Goal: Navigation & Orientation: Find specific page/section

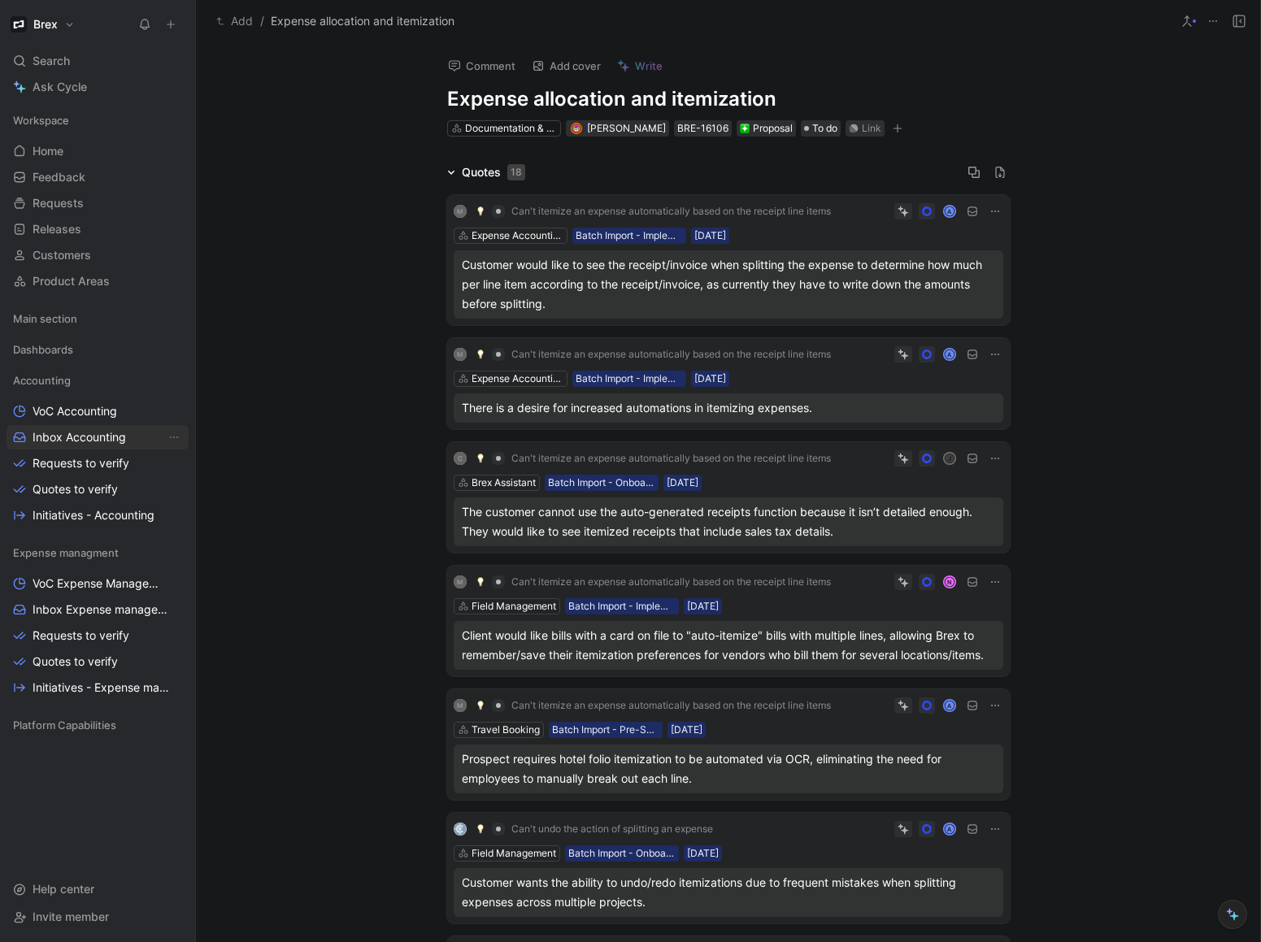
click at [80, 442] on span "Inbox Accounting" at bounding box center [80, 437] width 94 height 16
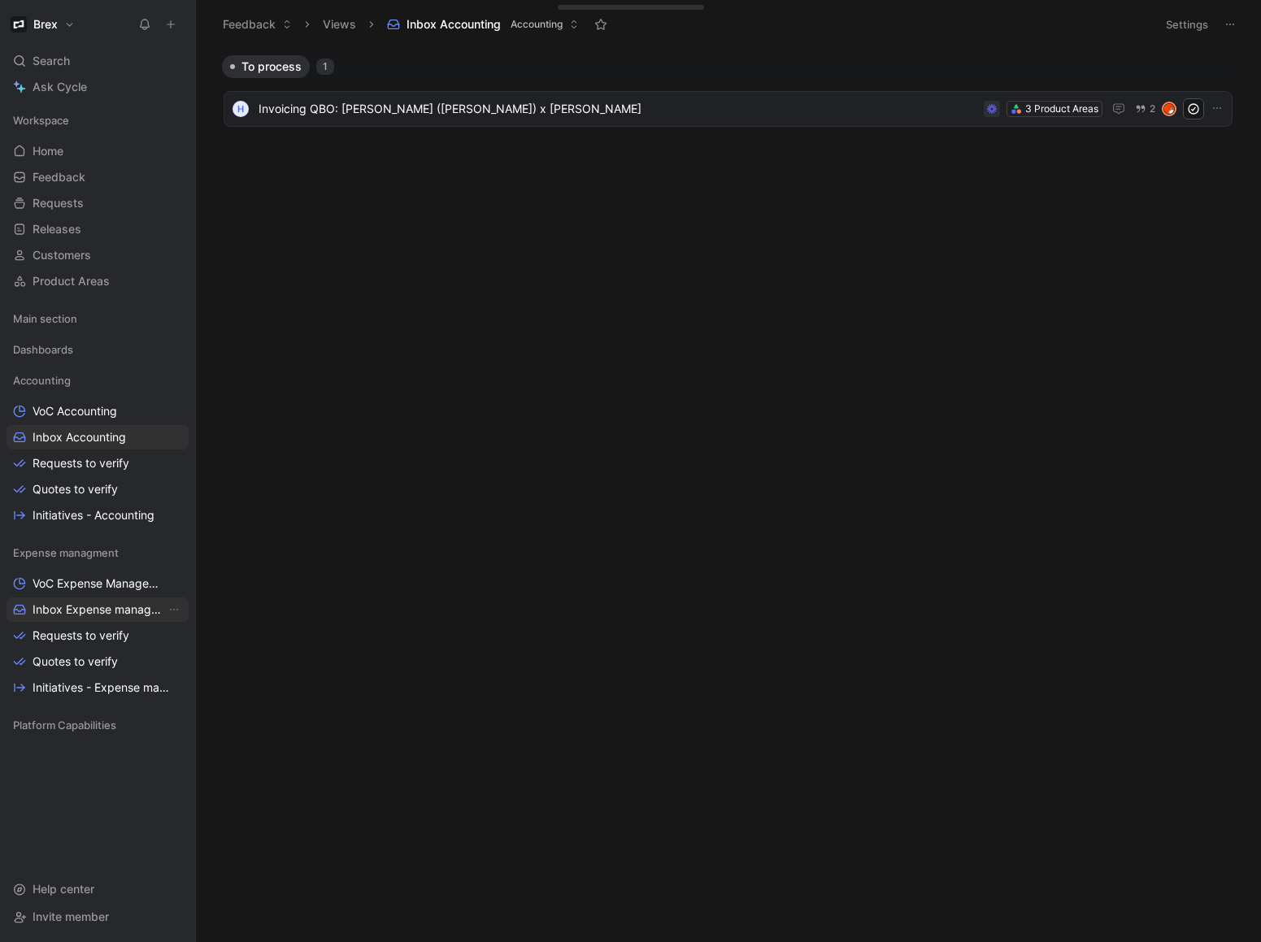
click at [66, 611] on span "Inbox Expense management" at bounding box center [99, 610] width 133 height 16
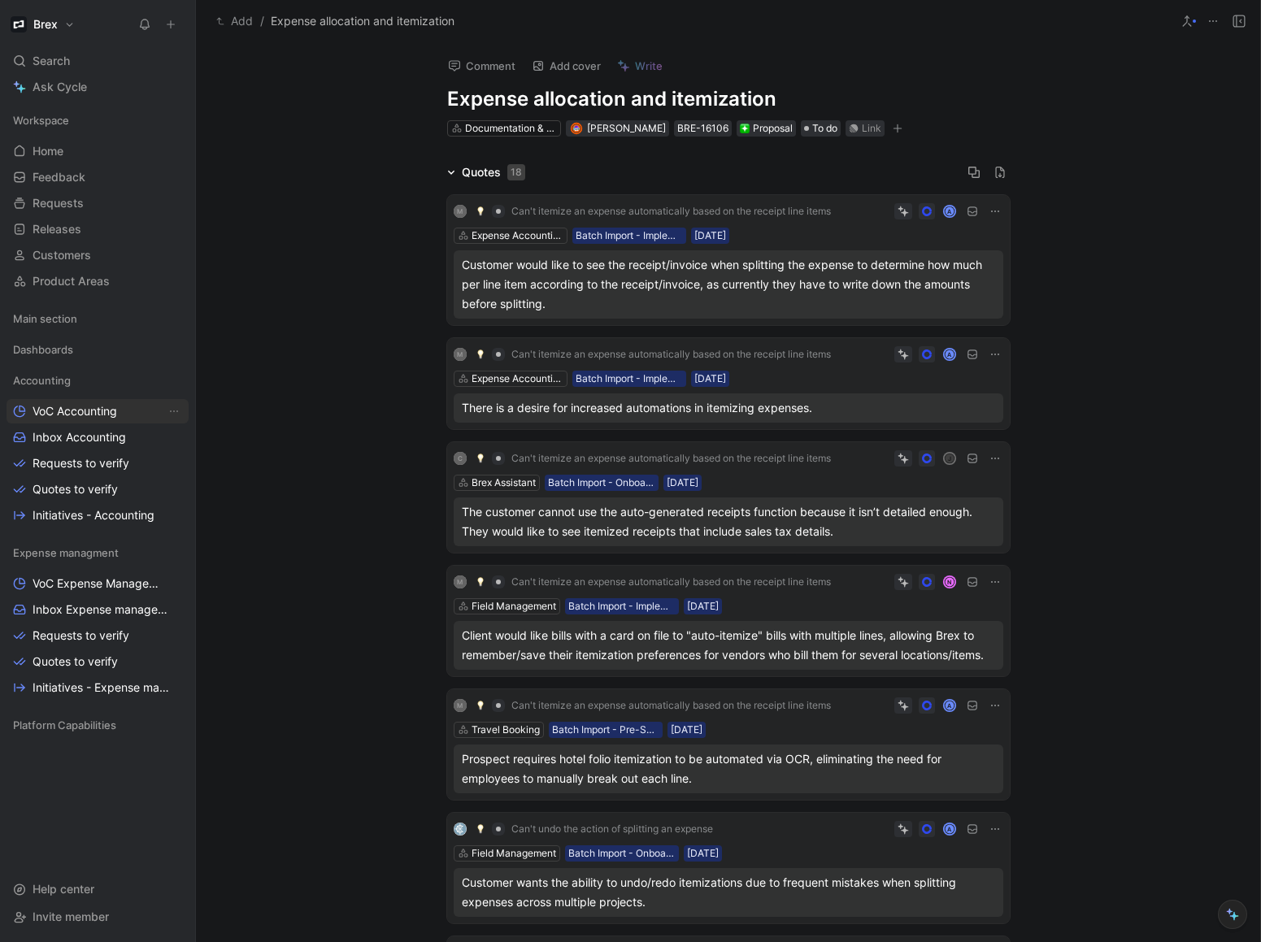
click at [69, 411] on span "VoC Accounting" at bounding box center [75, 411] width 85 height 16
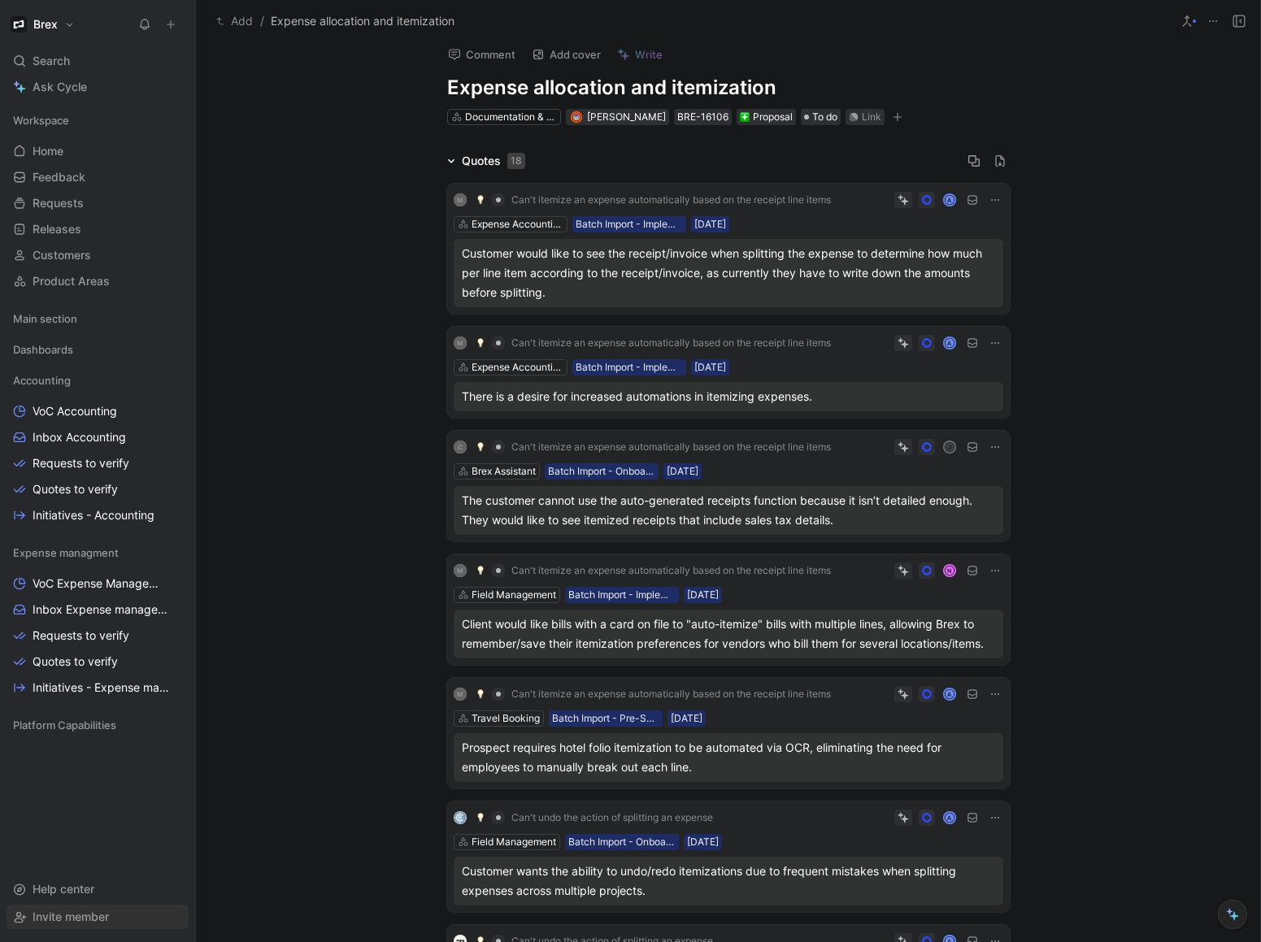
scroll to position [10, 0]
click at [1187, 21] on icon at bounding box center [1187, 21] width 13 height 13
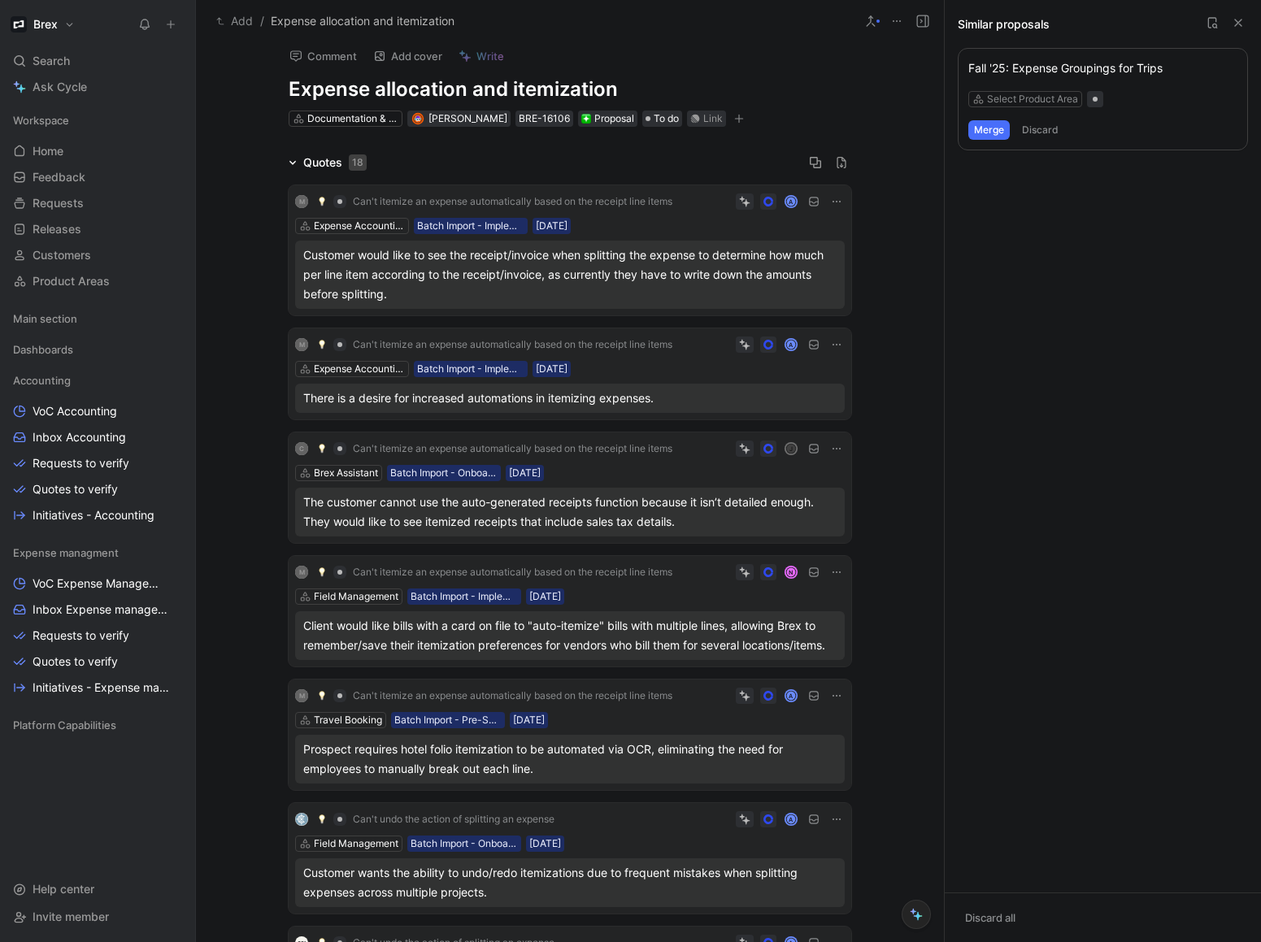
click at [1238, 25] on icon at bounding box center [1238, 22] width 13 height 13
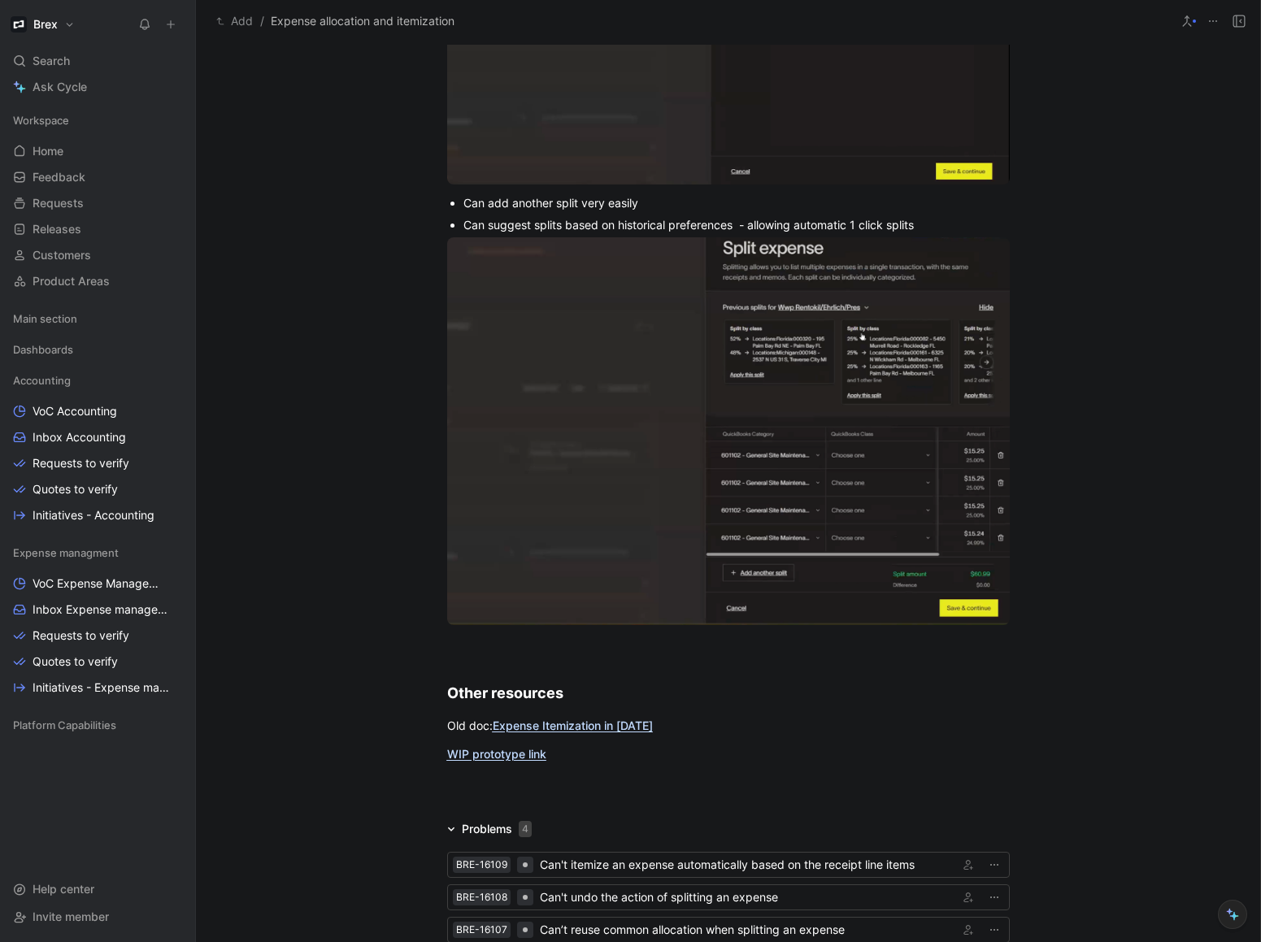
scroll to position [7012, 0]
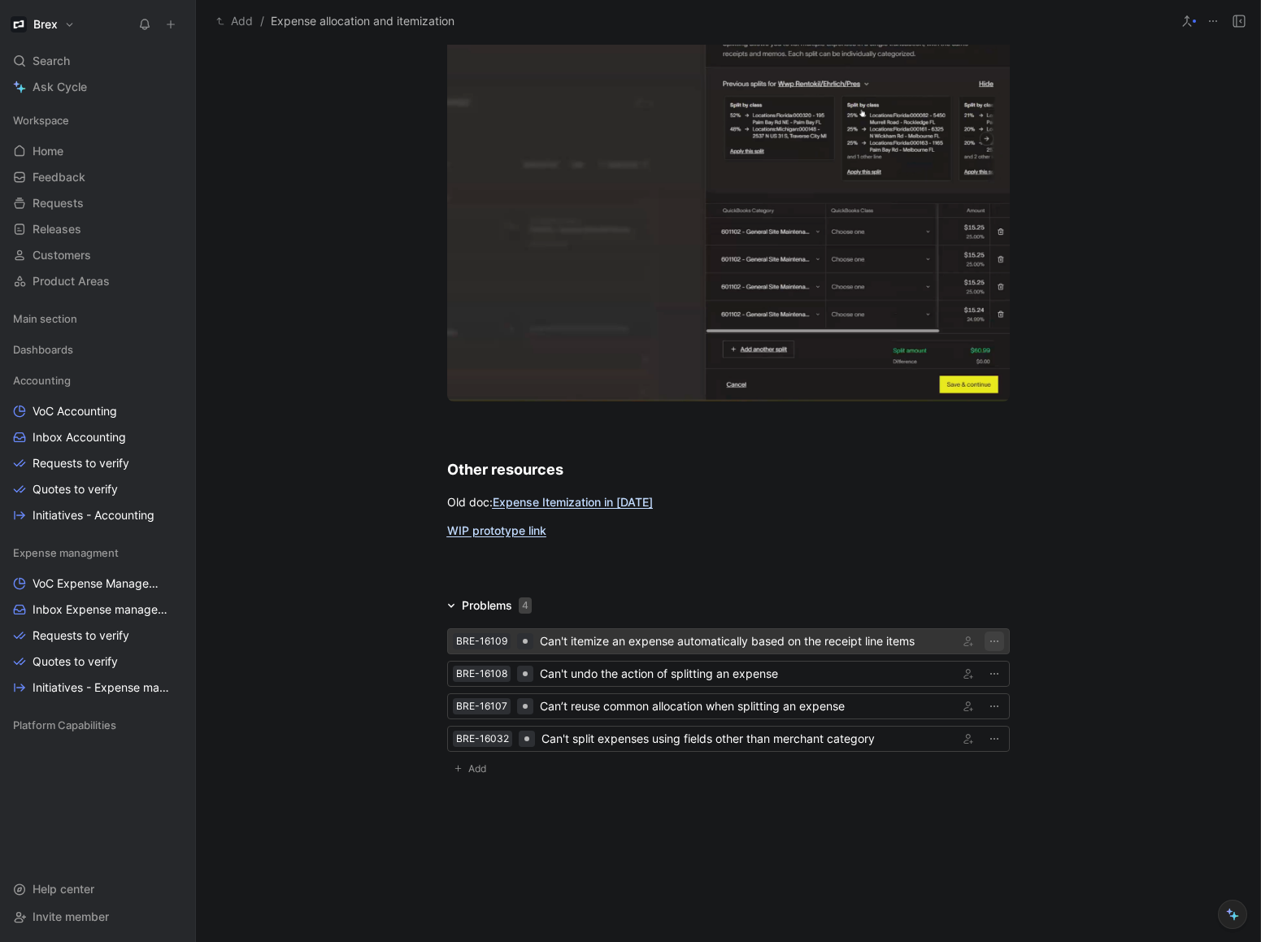
click at [990, 642] on icon "button" at bounding box center [994, 641] width 13 height 13
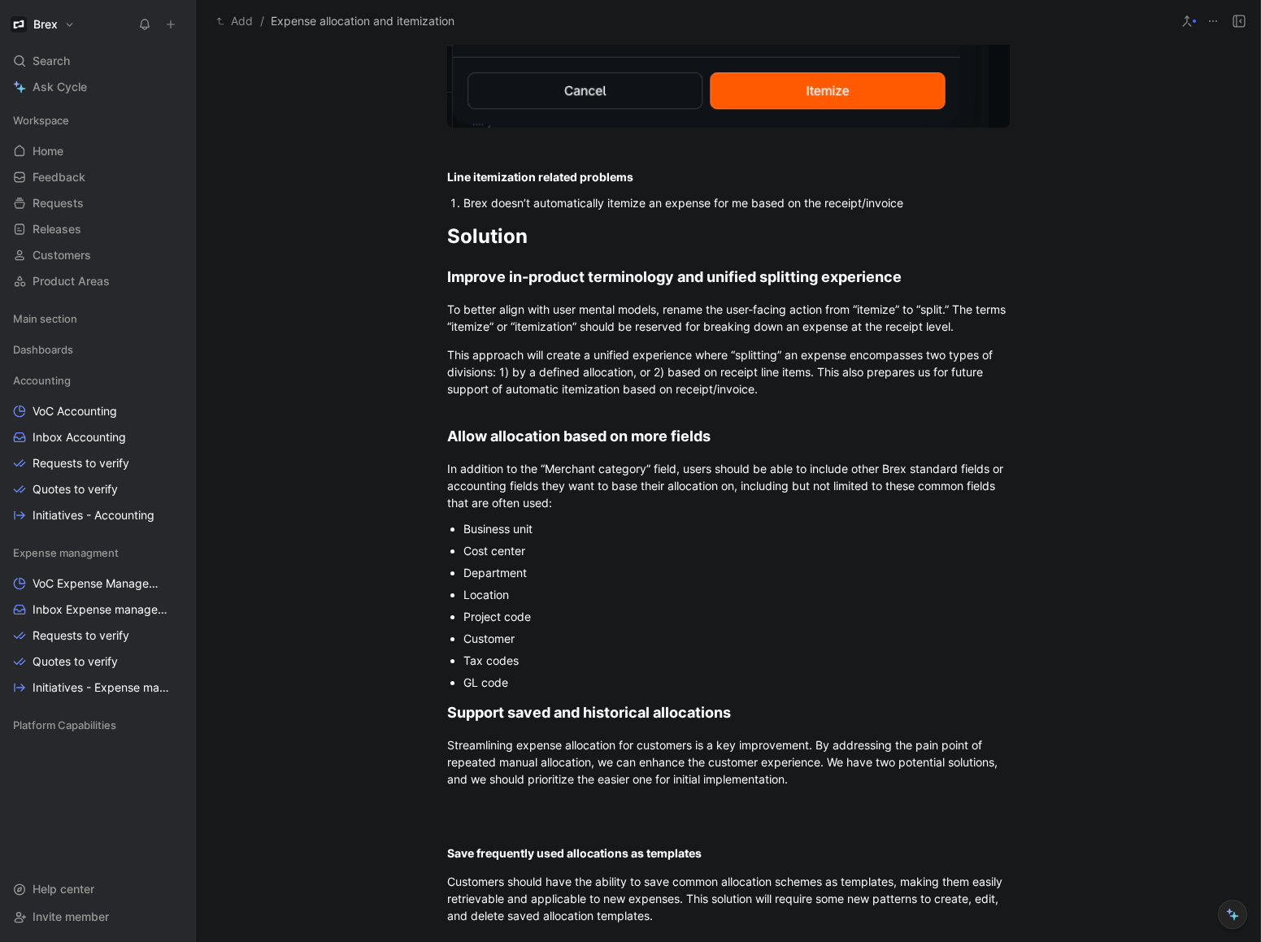
scroll to position [2894, 0]
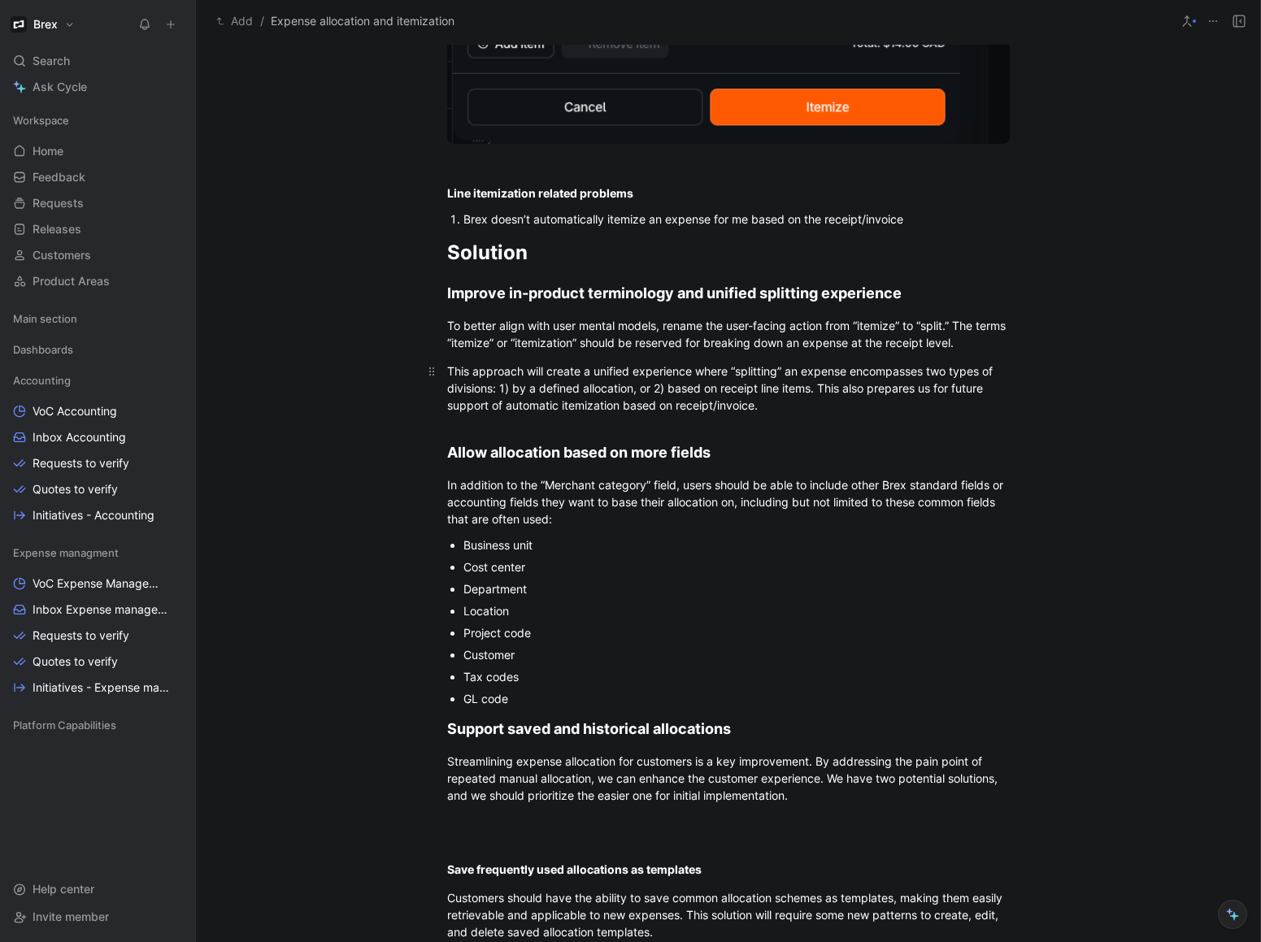
click at [598, 394] on span "This approach will create a unified experience where “splitting” an expense enc…" at bounding box center [721, 388] width 549 height 48
click at [548, 376] on span "This approach will create a unified experience where “splitting” an expense enc…" at bounding box center [721, 388] width 549 height 48
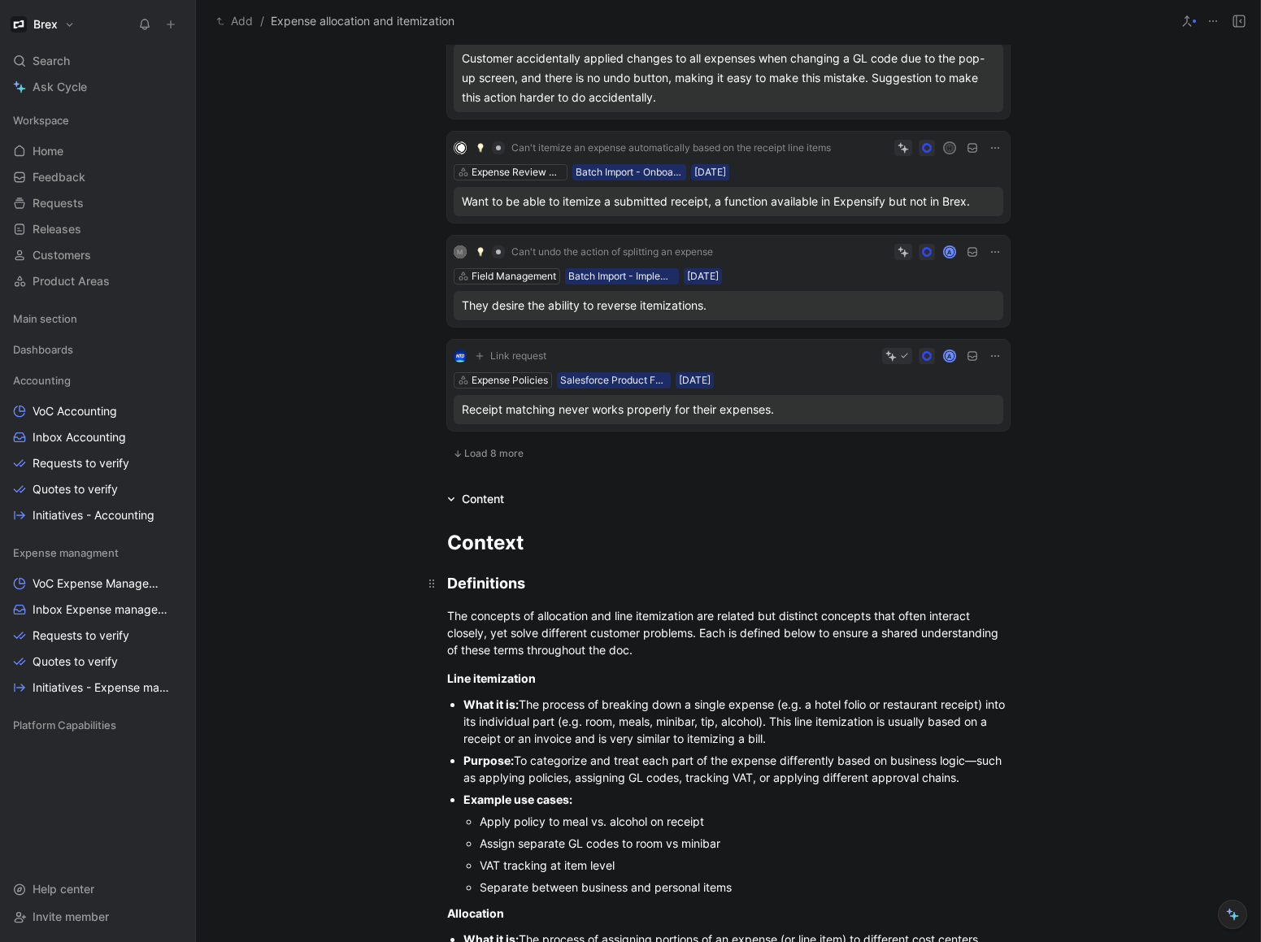
scroll to position [960, 0]
